Goal: Task Accomplishment & Management: Complete application form

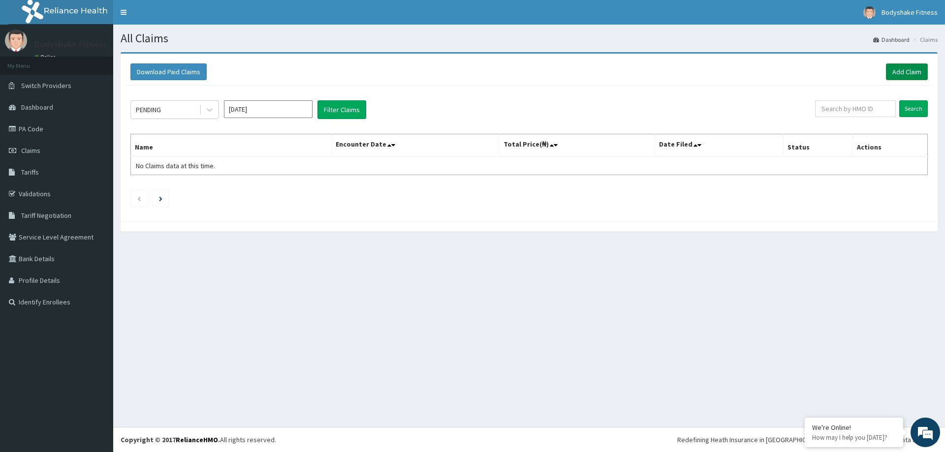
click at [910, 72] on link "Add Claim" at bounding box center [907, 72] width 42 height 17
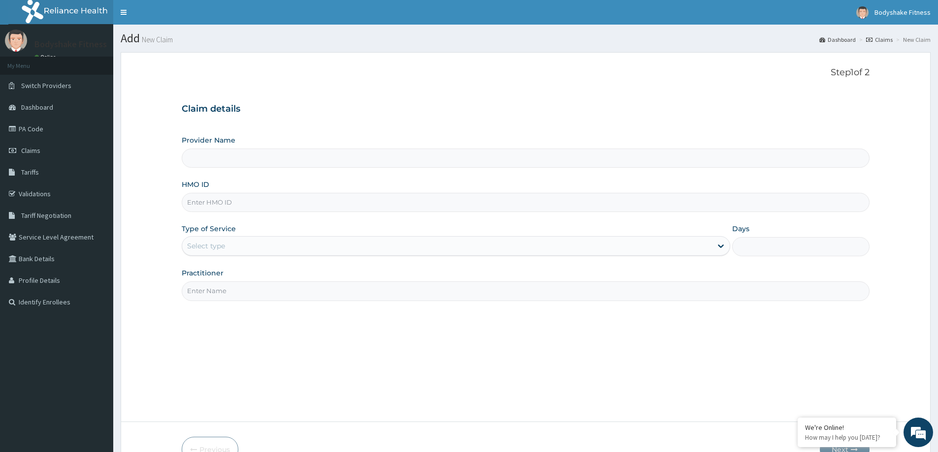
type input "Bodyshake Fitness gym"
type input "1"
click at [257, 203] on input "HMO ID" at bounding box center [526, 202] width 688 height 19
type input "PPI/10018/B"
click at [248, 295] on input "Practitioner" at bounding box center [526, 291] width 688 height 19
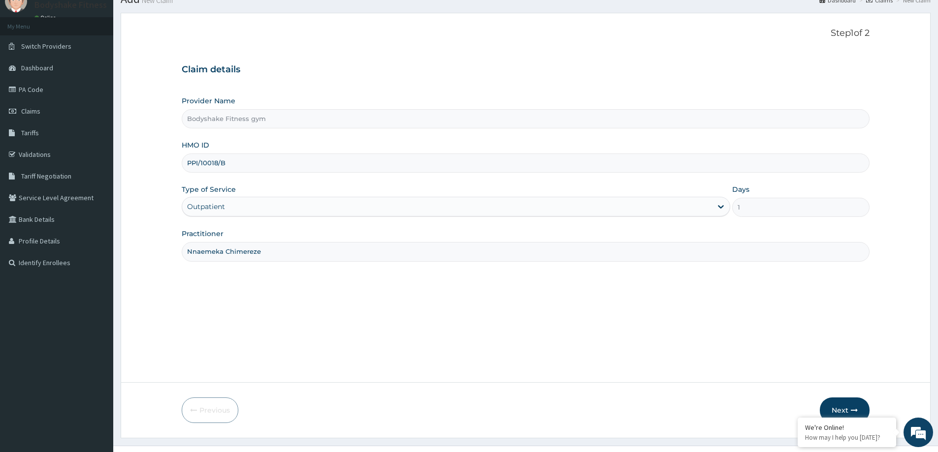
scroll to position [58, 0]
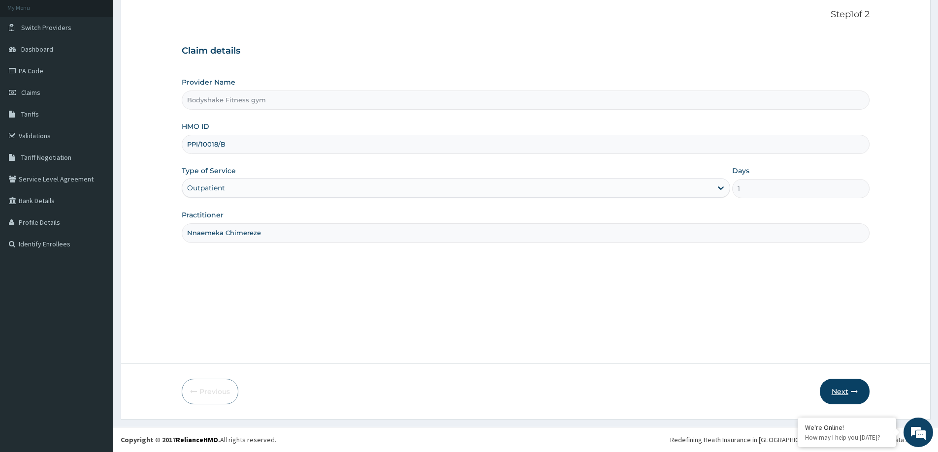
type input "Nnaemeka Chimereze"
click at [848, 392] on button "Next" at bounding box center [845, 392] width 50 height 26
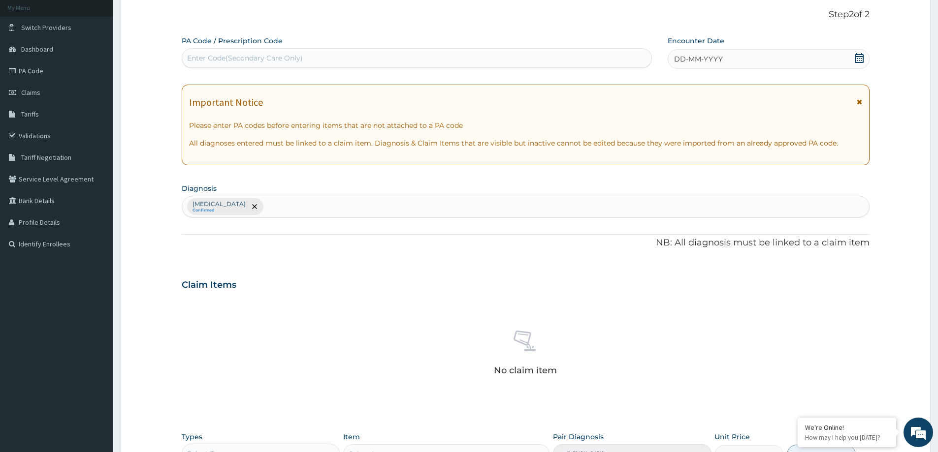
click at [280, 61] on div "Enter Code(Secondary Care Only)" at bounding box center [245, 58] width 116 height 10
type input "PA/1628F0"
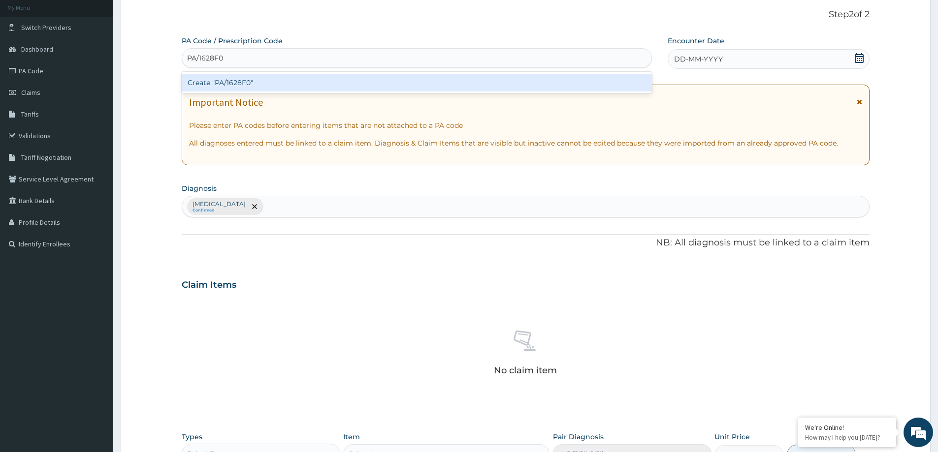
click at [284, 80] on div "Create "PA/1628F0"" at bounding box center [417, 83] width 470 height 18
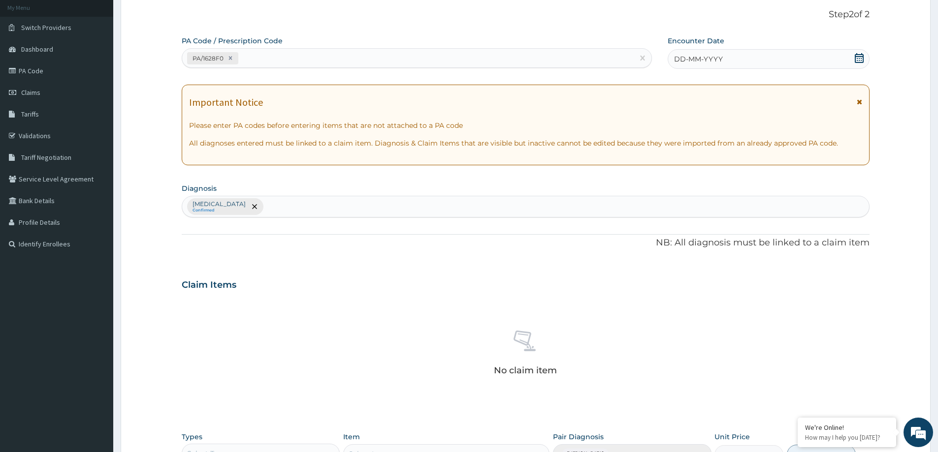
click at [731, 58] on div "DD-MM-YYYY" at bounding box center [768, 59] width 201 height 20
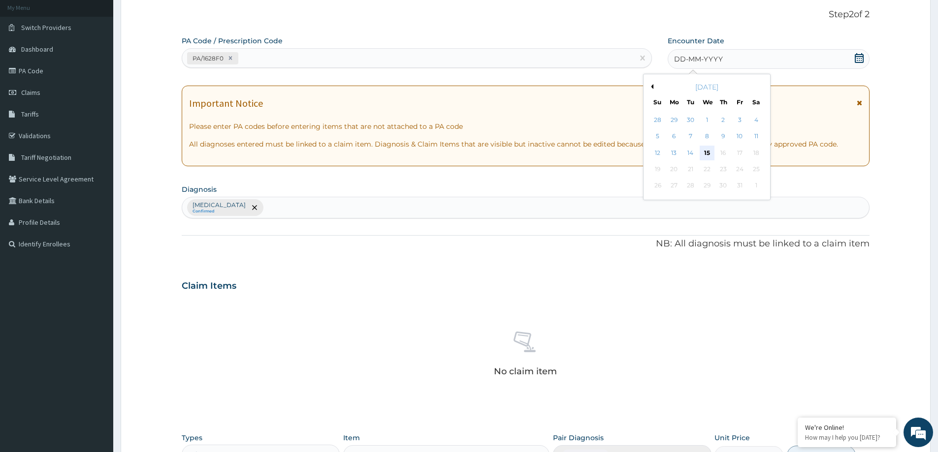
click at [707, 152] on div "15" at bounding box center [707, 153] width 15 height 15
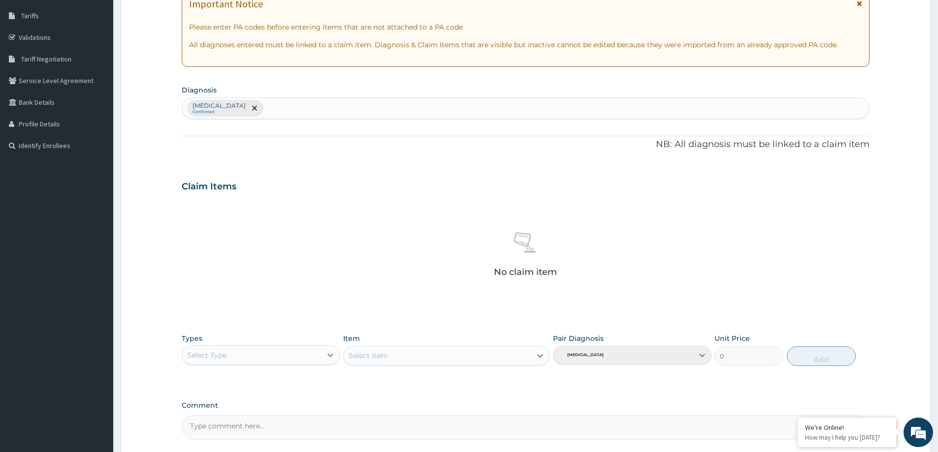
scroll to position [248, 0]
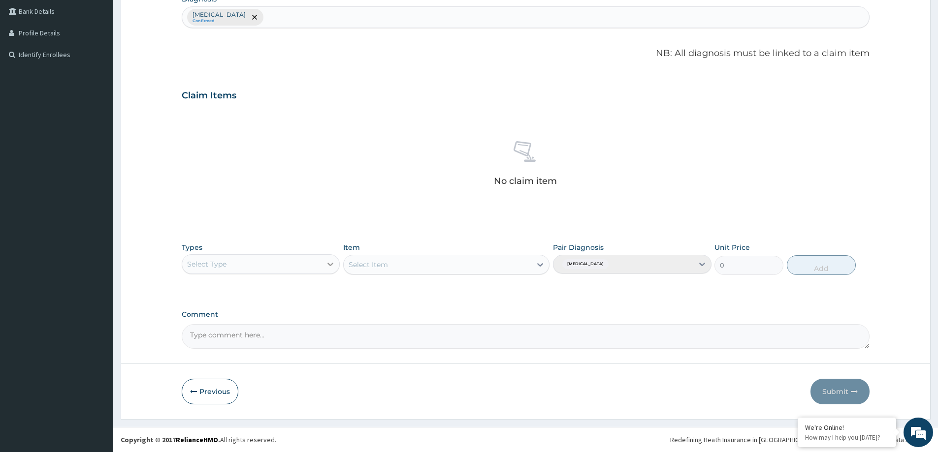
click at [325, 268] on div at bounding box center [330, 264] width 18 height 18
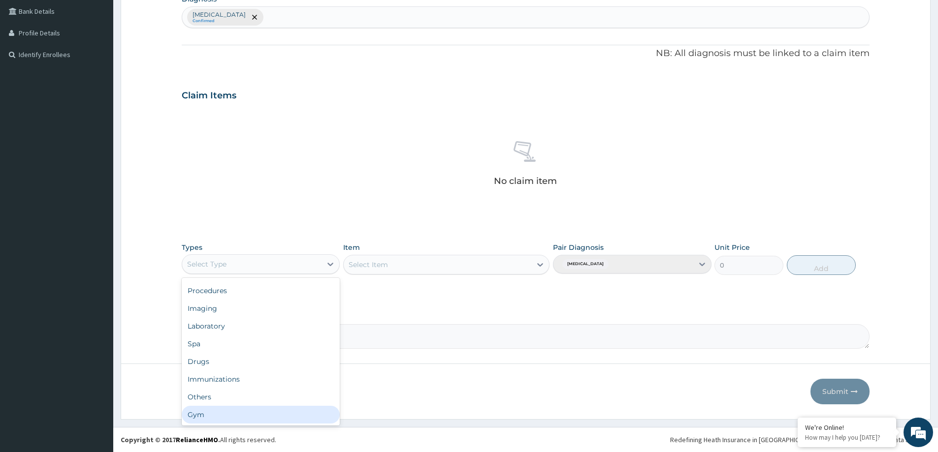
click at [273, 411] on div "Gym" at bounding box center [261, 415] width 158 height 18
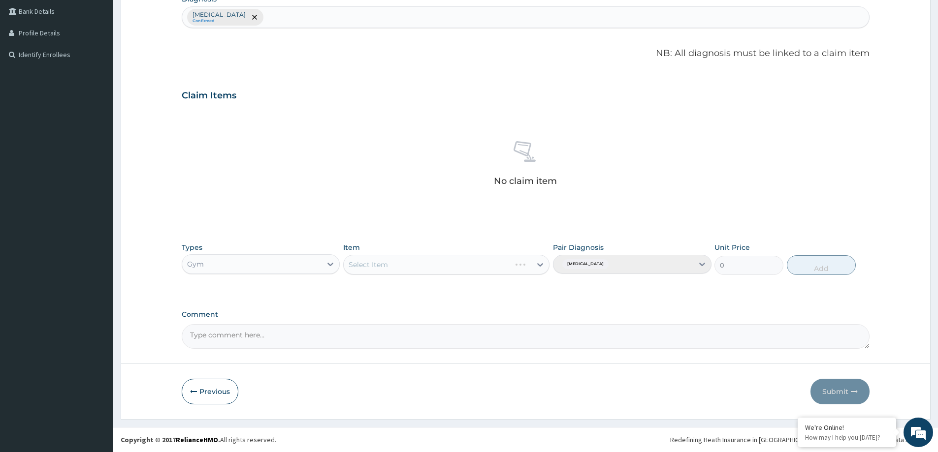
click at [540, 261] on div "Select Item" at bounding box center [446, 265] width 206 height 20
click at [510, 269] on div "Select Item" at bounding box center [427, 265] width 167 height 16
click at [522, 293] on div "GYM PER SESSION" at bounding box center [446, 290] width 206 height 18
click at [821, 265] on button "Add" at bounding box center [821, 265] width 69 height 20
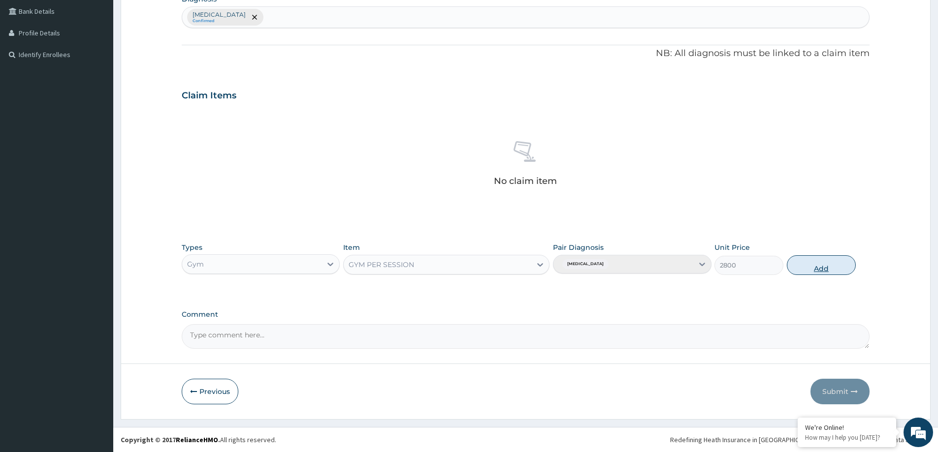
type input "0"
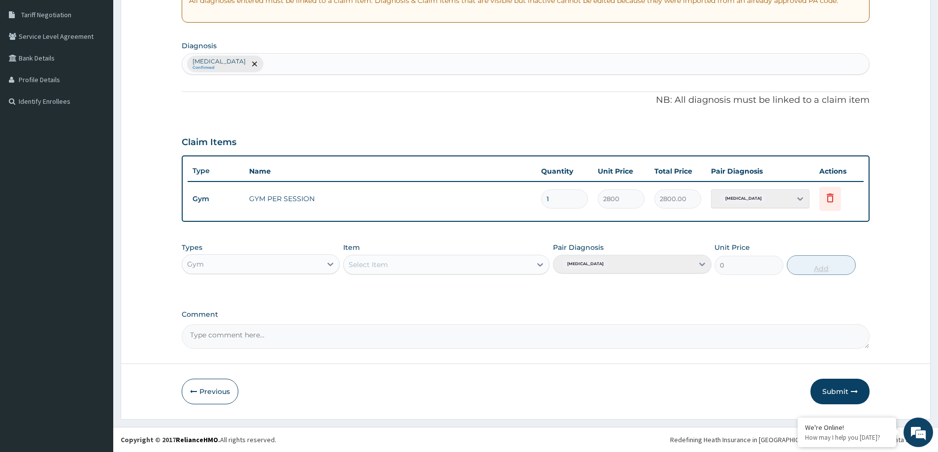
scroll to position [201, 0]
click at [838, 391] on button "Submit" at bounding box center [839, 392] width 59 height 26
